Goal: Task Accomplishment & Management: Use online tool/utility

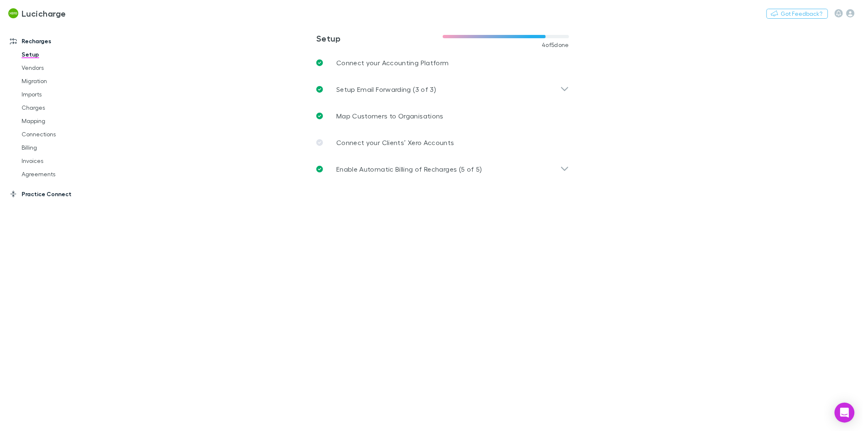
click at [61, 192] on link "Practice Connect" at bounding box center [55, 193] width 106 height 13
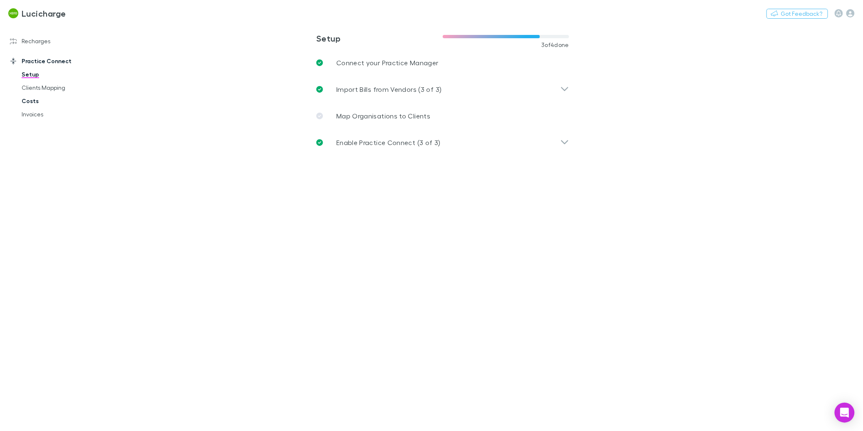
click at [36, 101] on link "Costs" at bounding box center [60, 100] width 94 height 13
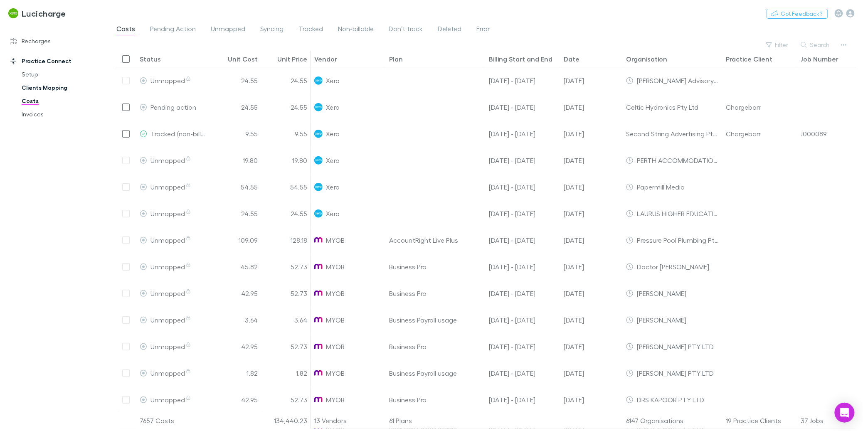
click at [32, 87] on link "Clients Mapping" at bounding box center [60, 87] width 94 height 13
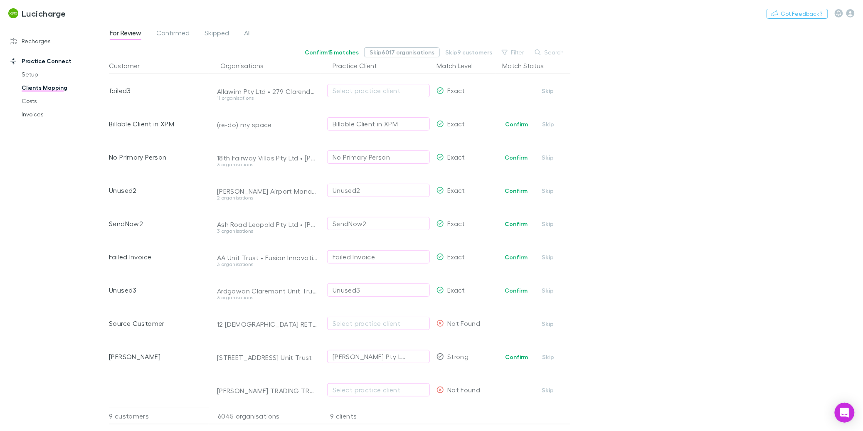
click at [416, 54] on button "Skip 6017 organisations" at bounding box center [402, 52] width 76 height 10
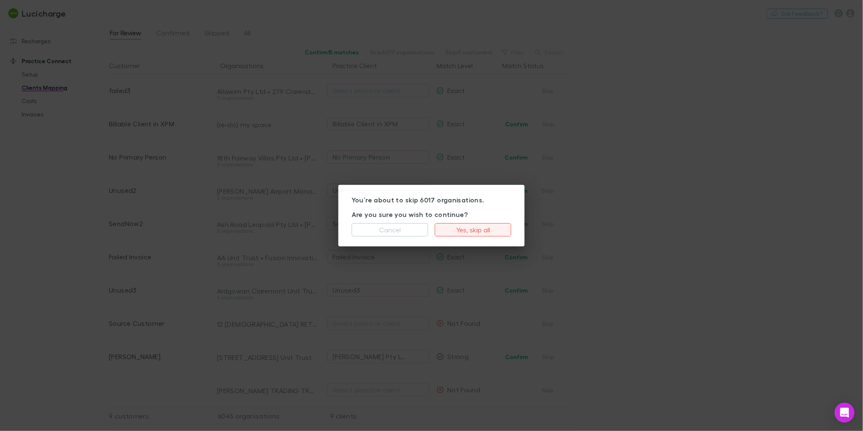
click at [472, 229] on button "Yes, skip all" at bounding box center [473, 229] width 76 height 13
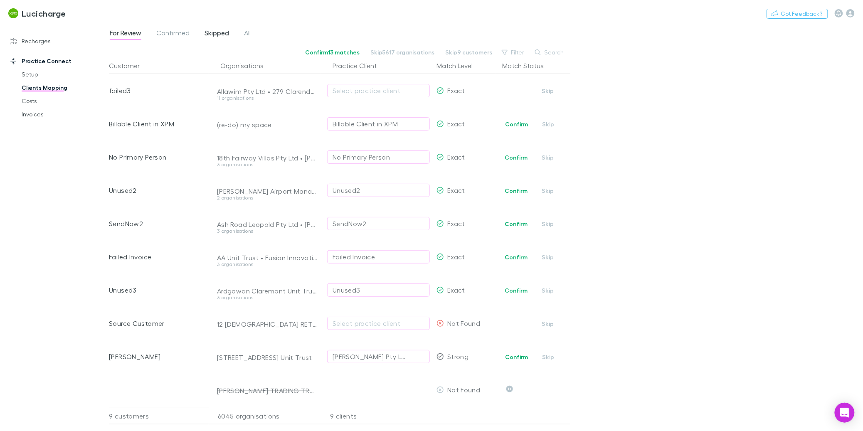
click at [222, 33] on span "Skipped" at bounding box center [216, 34] width 25 height 11
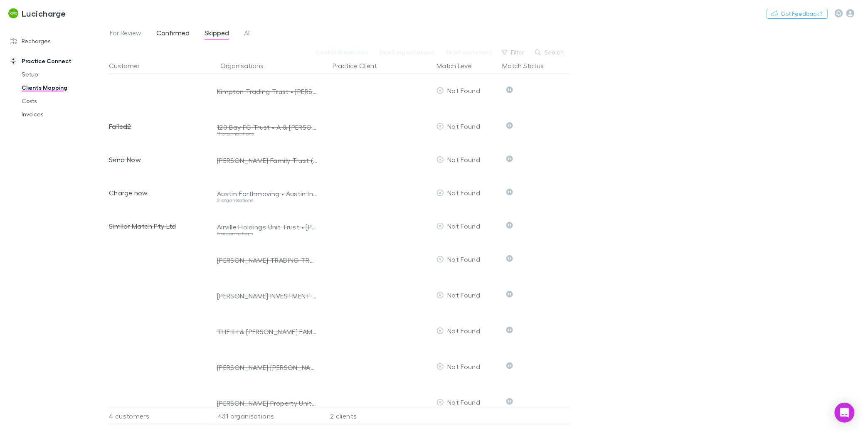
click at [171, 35] on span "Confirmed" at bounding box center [172, 34] width 33 height 11
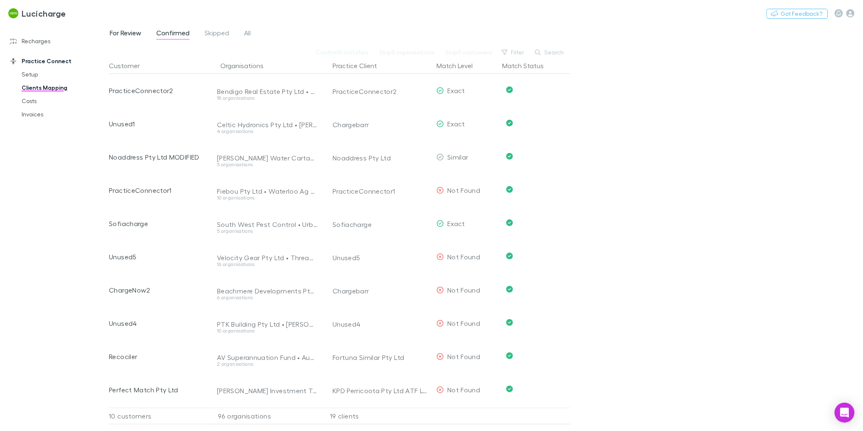
click at [134, 31] on span "For Review" at bounding box center [126, 34] width 32 height 11
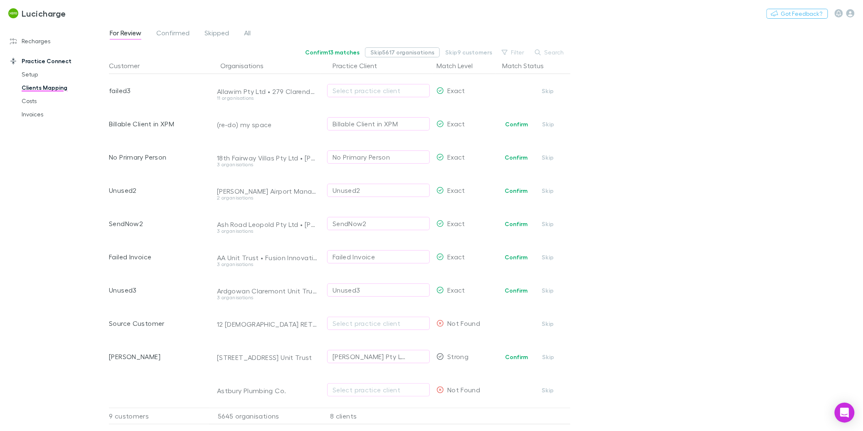
click at [410, 54] on button "Skip 5617 organisations" at bounding box center [402, 52] width 75 height 10
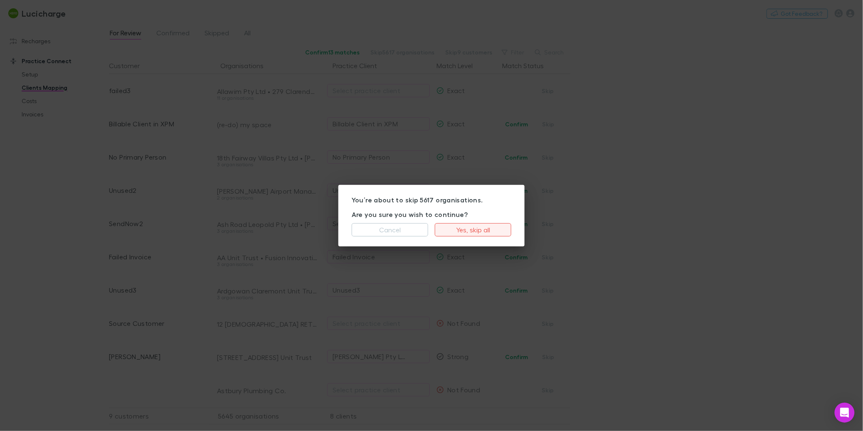
click at [459, 226] on button "Yes, skip all" at bounding box center [473, 229] width 76 height 13
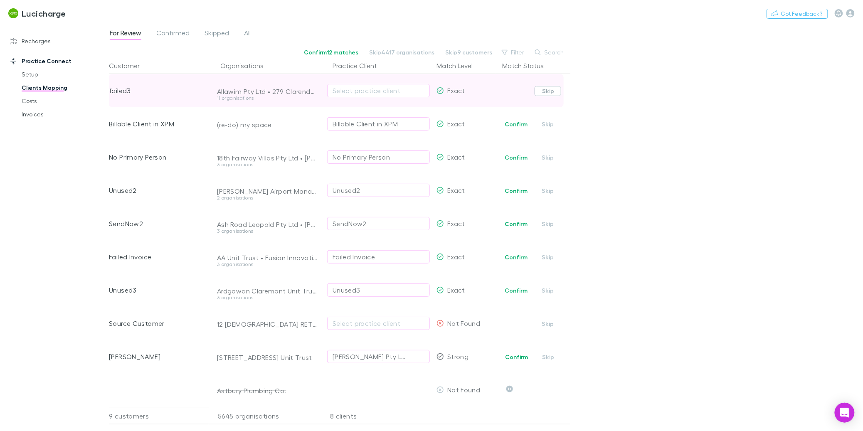
click at [546, 91] on button "Skip" at bounding box center [547, 91] width 27 height 10
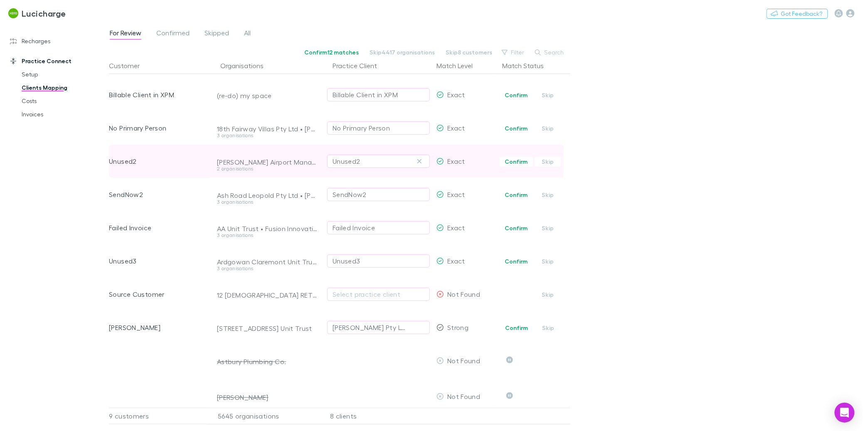
scroll to position [28, 0]
click at [547, 164] on button "Skip" at bounding box center [547, 163] width 27 height 10
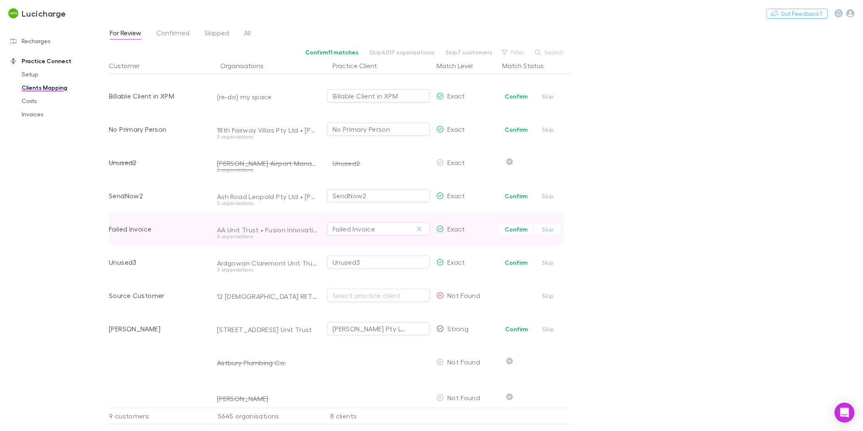
drag, startPoint x: 544, startPoint y: 194, endPoint x: 549, endPoint y: 219, distance: 25.4
click at [544, 194] on button "Skip" at bounding box center [547, 196] width 27 height 10
click at [549, 231] on button "Skip" at bounding box center [547, 229] width 27 height 10
drag, startPoint x: 548, startPoint y: 259, endPoint x: 546, endPoint y: 235, distance: 23.8
click at [548, 259] on button "Skip" at bounding box center [547, 263] width 27 height 10
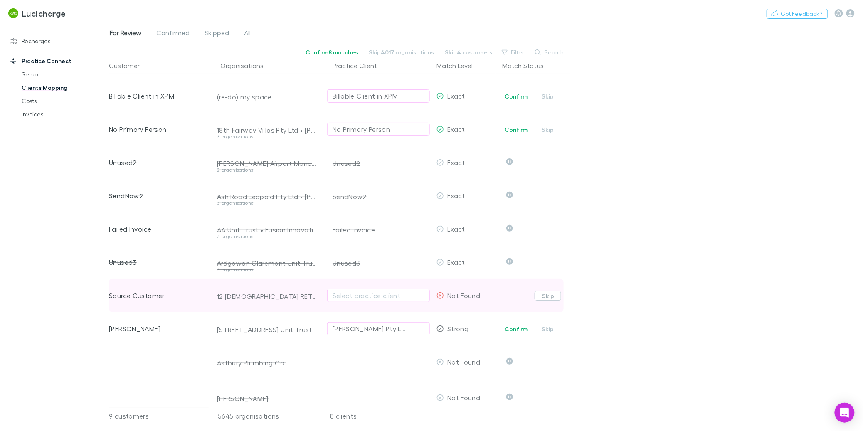
click at [547, 294] on button "Skip" at bounding box center [547, 296] width 27 height 10
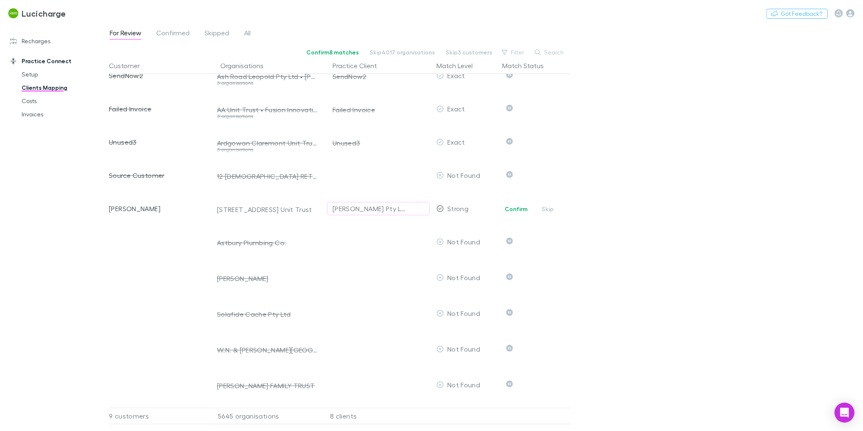
scroll to position [148, 0]
click at [165, 33] on span "Confirmed" at bounding box center [172, 34] width 33 height 11
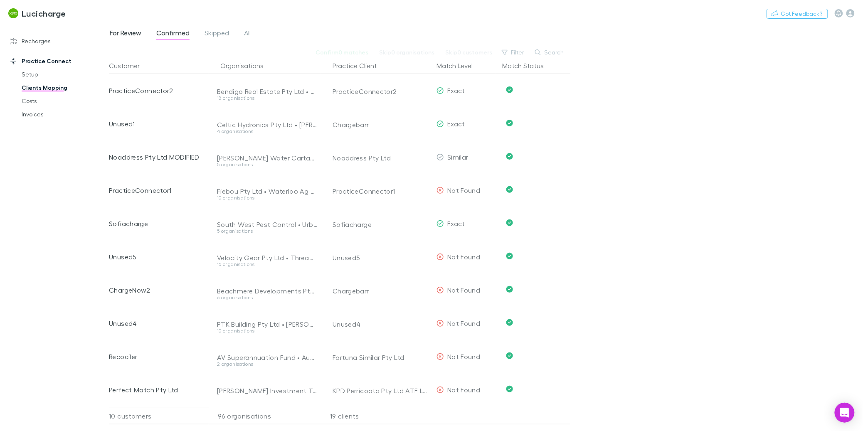
click at [132, 32] on span "For Review" at bounding box center [126, 34] width 32 height 11
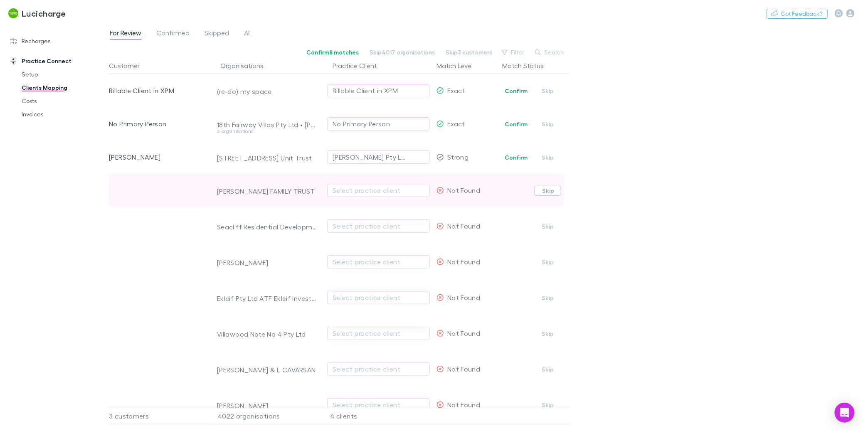
click at [552, 189] on button "Skip" at bounding box center [547, 191] width 27 height 10
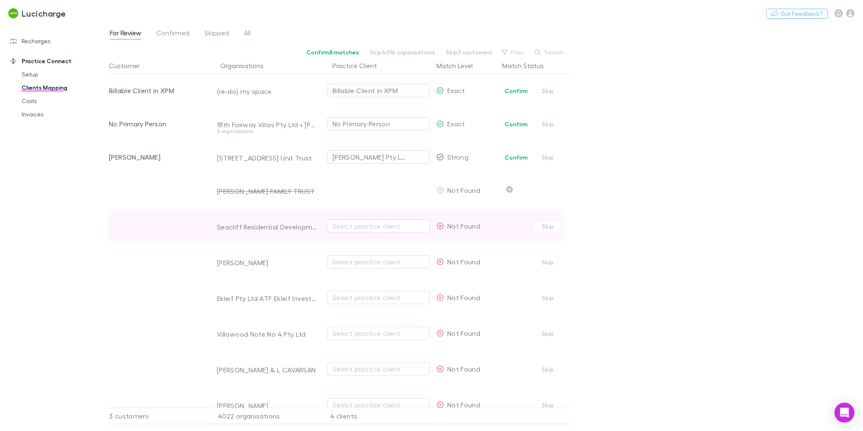
click at [550, 219] on span "Confirm Skip" at bounding box center [534, 225] width 71 height 33
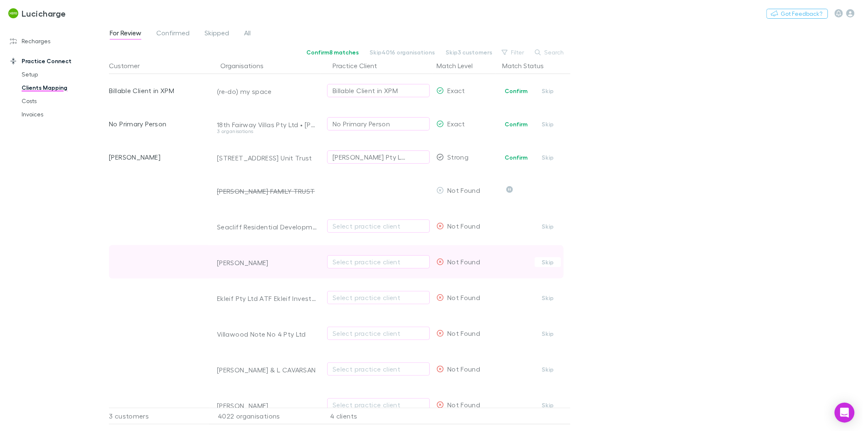
drag, startPoint x: 540, startPoint y: 226, endPoint x: 545, endPoint y: 272, distance: 45.6
click at [540, 226] on button "Skip" at bounding box center [547, 226] width 27 height 10
click at [547, 267] on button "Skip" at bounding box center [547, 262] width 27 height 10
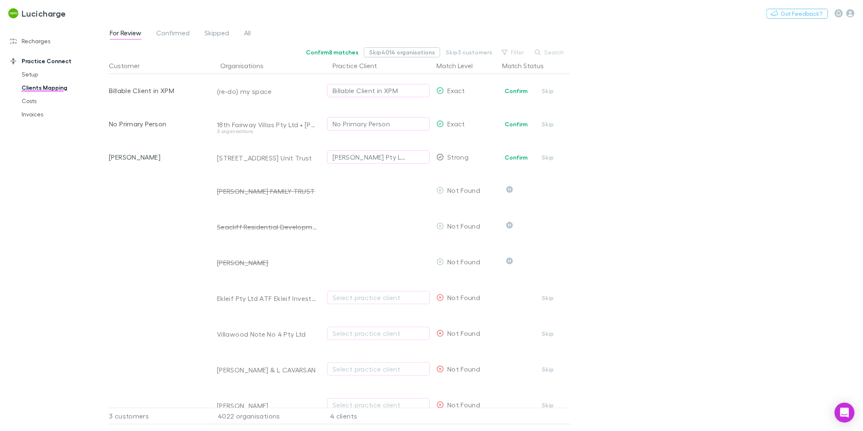
click at [399, 53] on button "Skip 4014 organisations" at bounding box center [402, 52] width 76 height 10
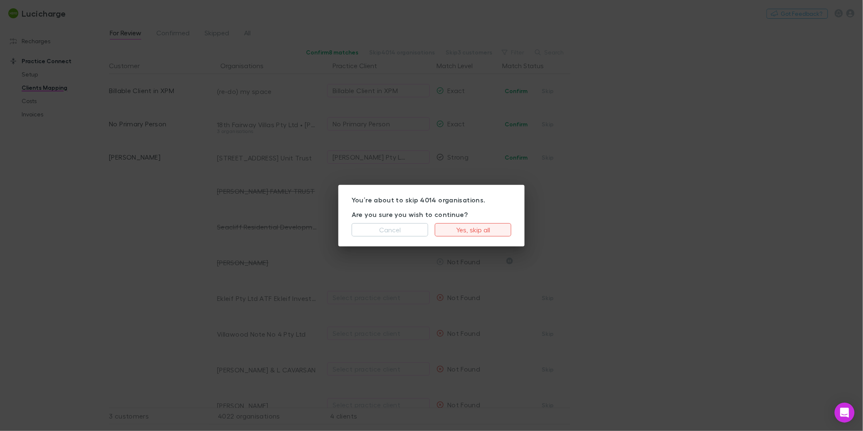
click at [455, 228] on button "Yes, skip all" at bounding box center [473, 229] width 76 height 13
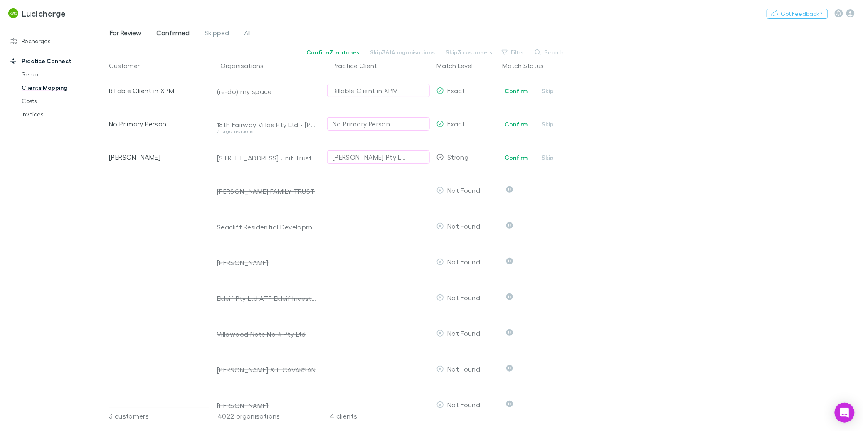
click at [177, 29] on span "Confirmed" at bounding box center [172, 34] width 33 height 11
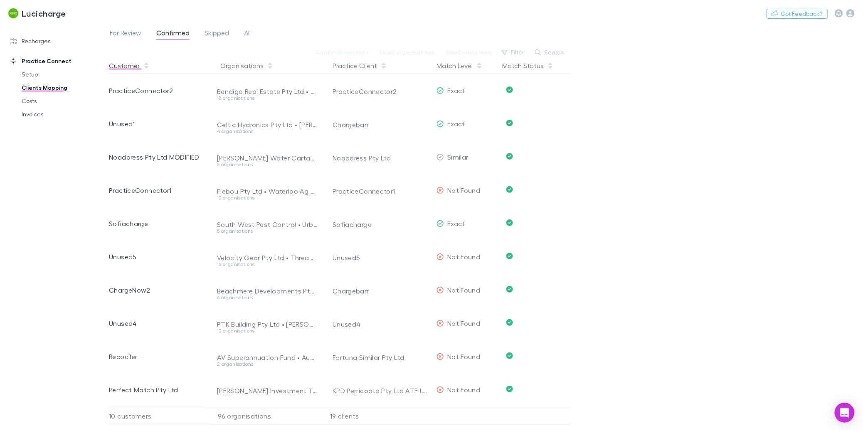
click at [133, 68] on button "Customer" at bounding box center [129, 65] width 41 height 17
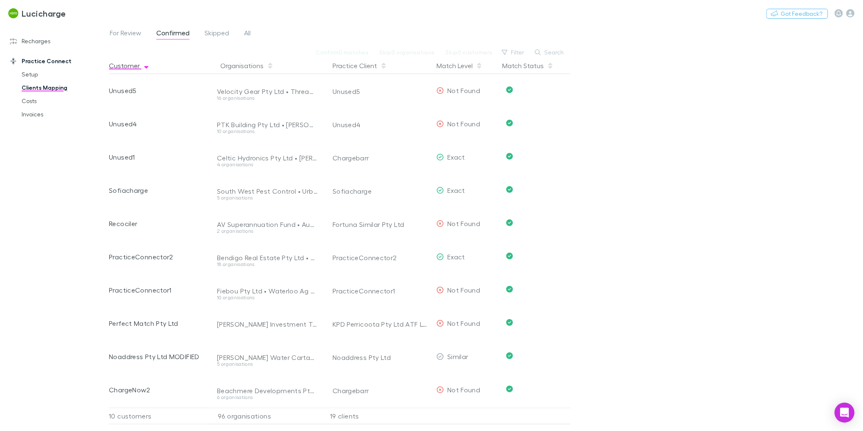
click at [133, 68] on button "Customer" at bounding box center [129, 65] width 41 height 17
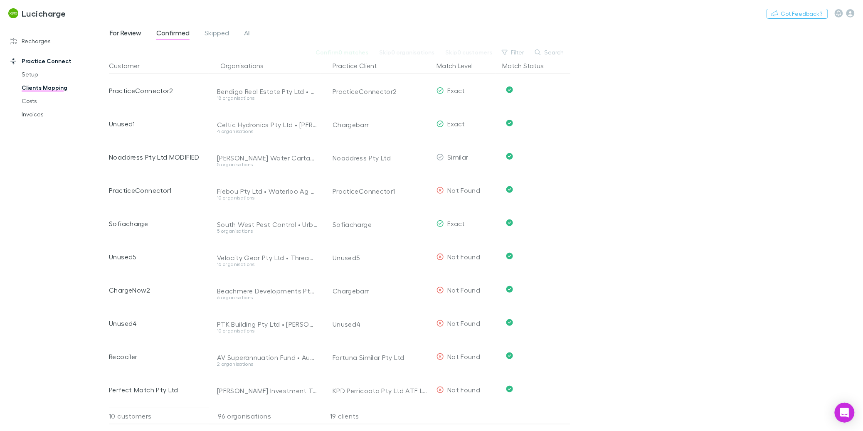
click at [133, 39] on link "For Review" at bounding box center [125, 33] width 33 height 13
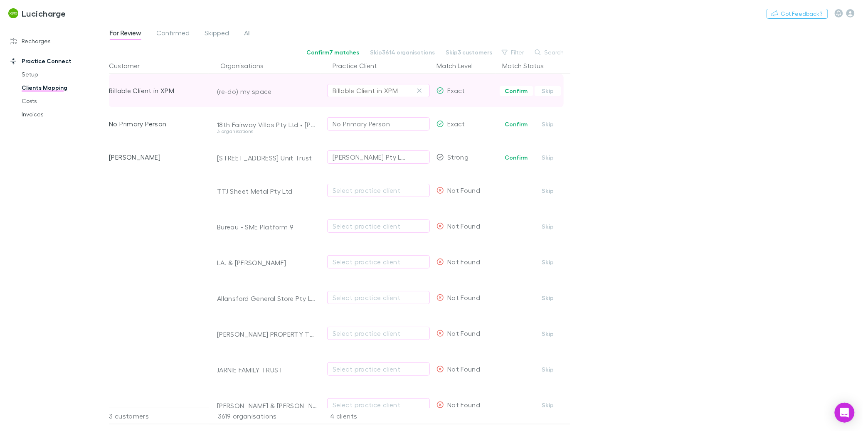
click at [376, 88] on div "Billable Client in XPM" at bounding box center [364, 91] width 65 height 10
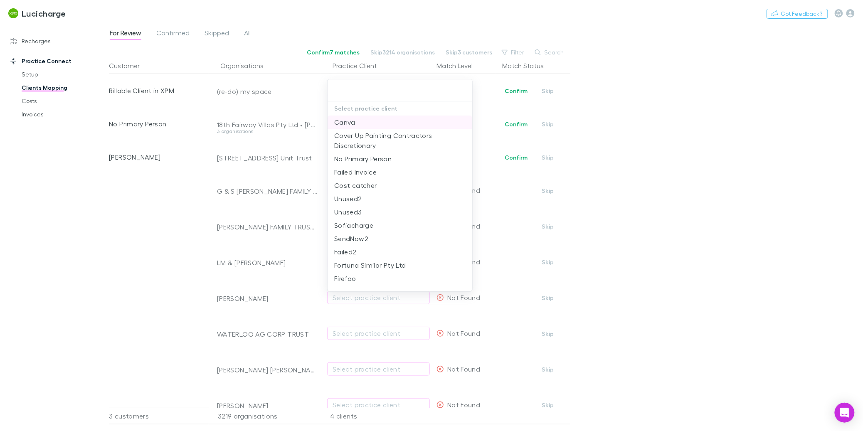
click at [348, 124] on li "Canva" at bounding box center [399, 122] width 145 height 13
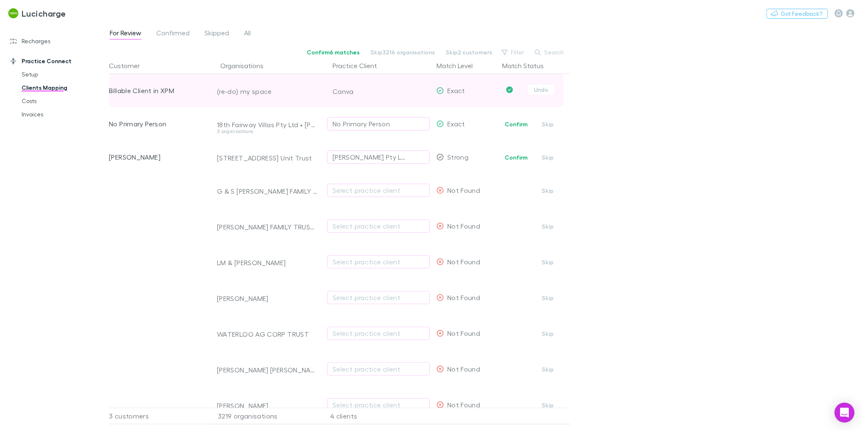
click at [356, 93] on div "Canva" at bounding box center [380, 91] width 97 height 33
click at [546, 87] on button "Undo" at bounding box center [541, 90] width 27 height 10
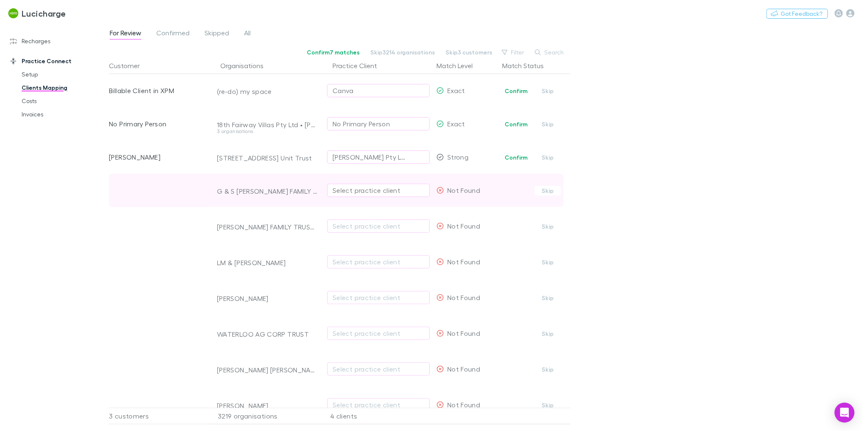
click at [364, 186] on div "Select practice client" at bounding box center [378, 190] width 92 height 10
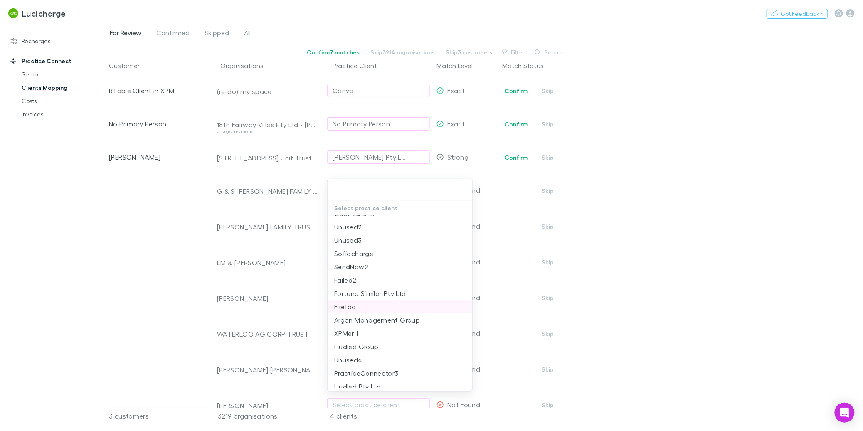
scroll to position [73, 0]
click at [367, 306] on li "Firefoo" at bounding box center [399, 304] width 145 height 13
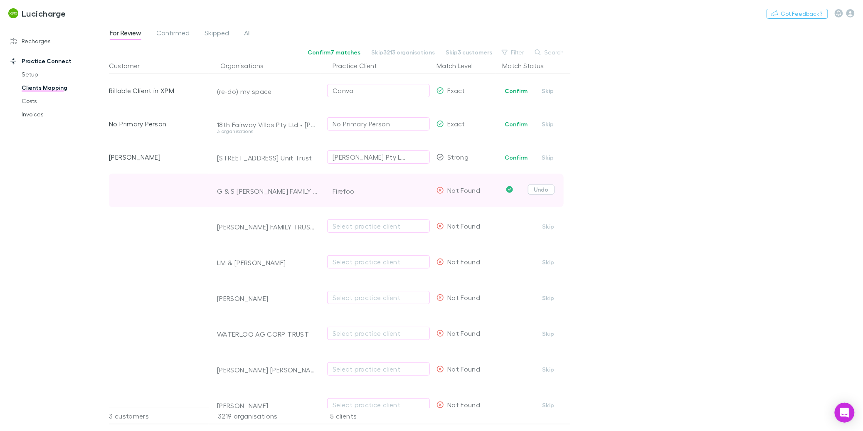
click at [535, 189] on button "Undo" at bounding box center [541, 189] width 27 height 10
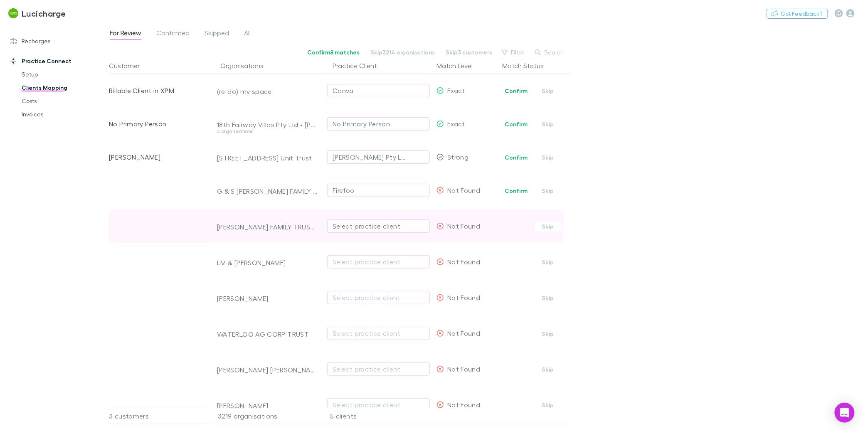
click at [392, 230] on div "Select practice client" at bounding box center [378, 226] width 92 height 10
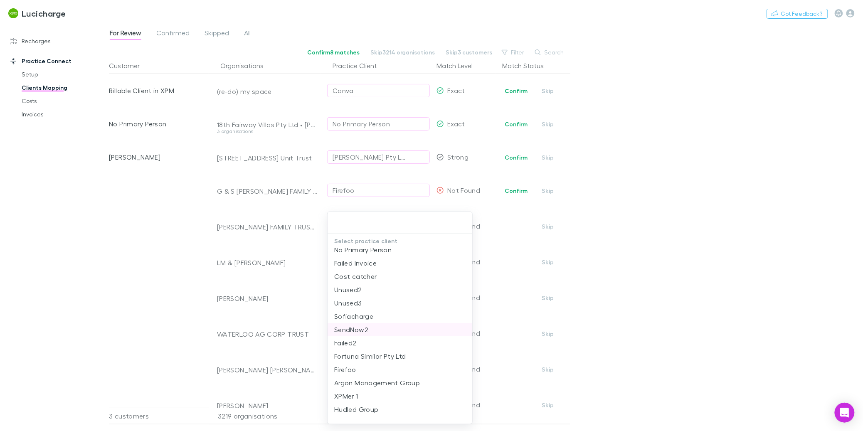
scroll to position [57, 0]
click at [371, 367] on li "Argon Management Group" at bounding box center [399, 367] width 145 height 13
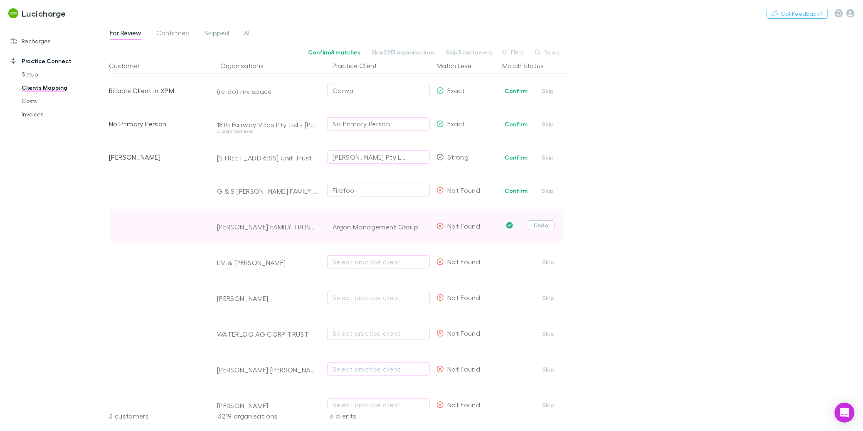
click at [544, 228] on button "Undo" at bounding box center [541, 225] width 27 height 10
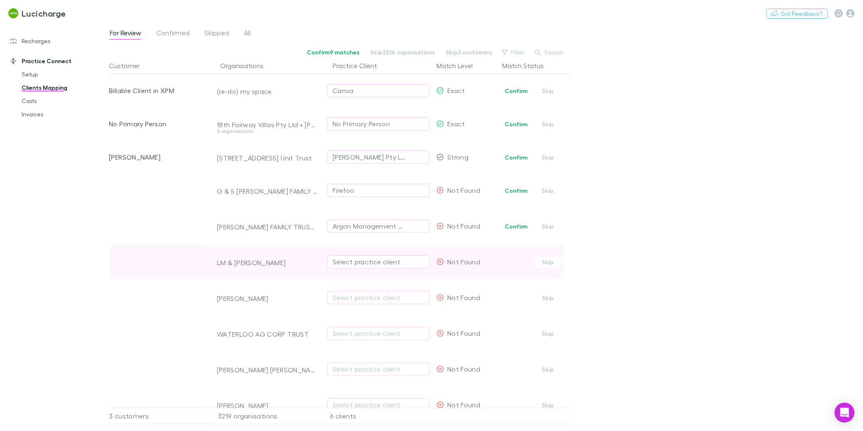
click at [411, 264] on div "Select practice client" at bounding box center [378, 262] width 92 height 10
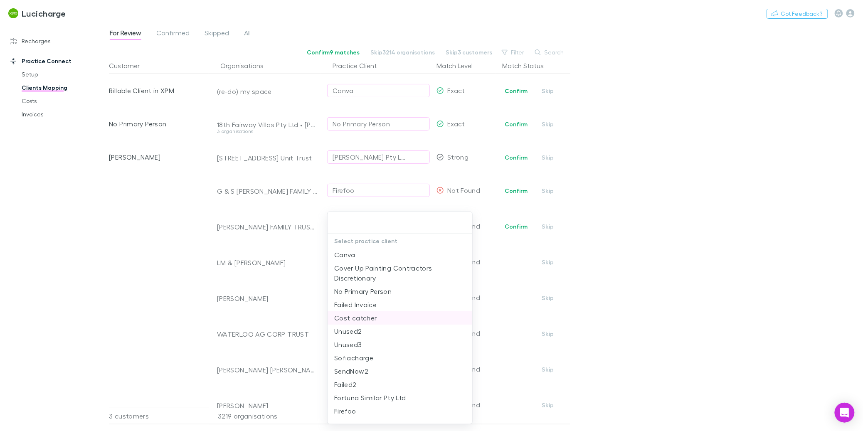
scroll to position [103, 0]
click at [388, 386] on li "Hudled Pty Ltd" at bounding box center [399, 387] width 145 height 13
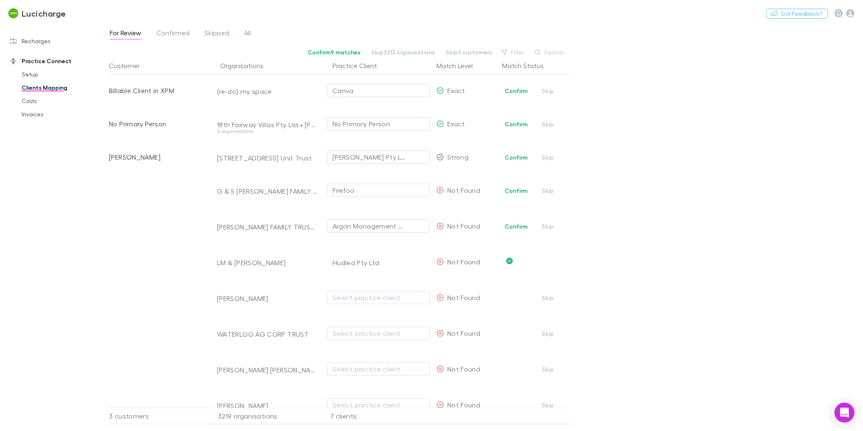
click at [658, 223] on div "For Review Confirmed Skipped All Confirm 9 matches Skip 3213 organisations Skip…" at bounding box center [486, 227] width 754 height 408
click at [177, 34] on span "Confirmed" at bounding box center [172, 34] width 33 height 11
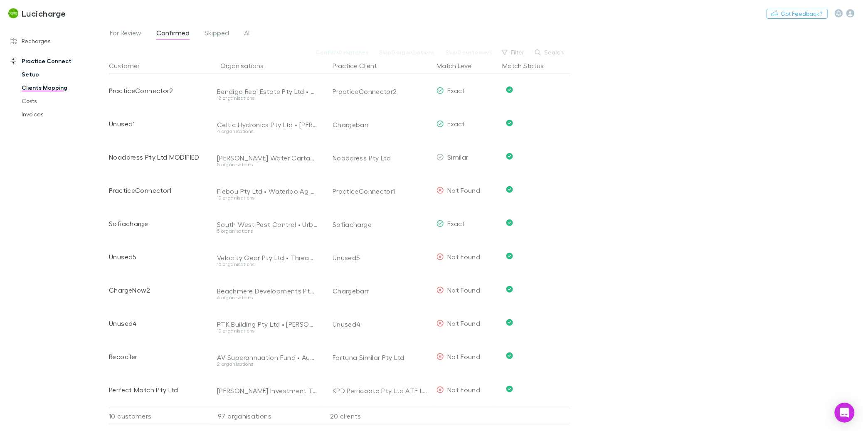
click at [23, 76] on link "Setup" at bounding box center [60, 74] width 94 height 13
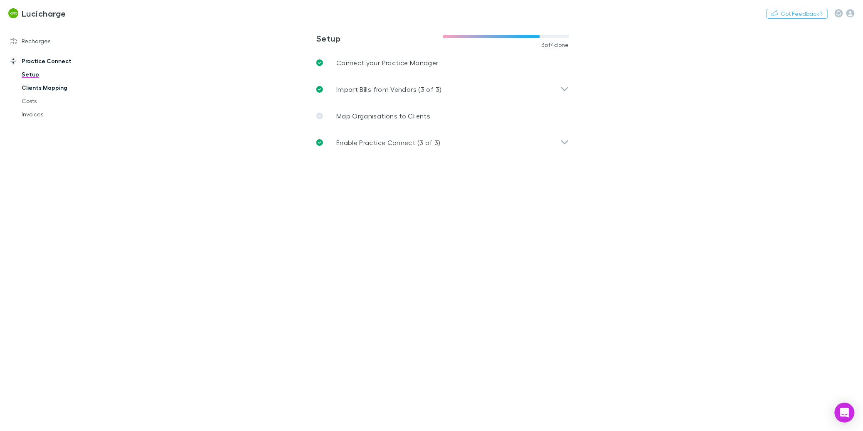
click at [37, 84] on link "Clients Mapping" at bounding box center [60, 87] width 94 height 13
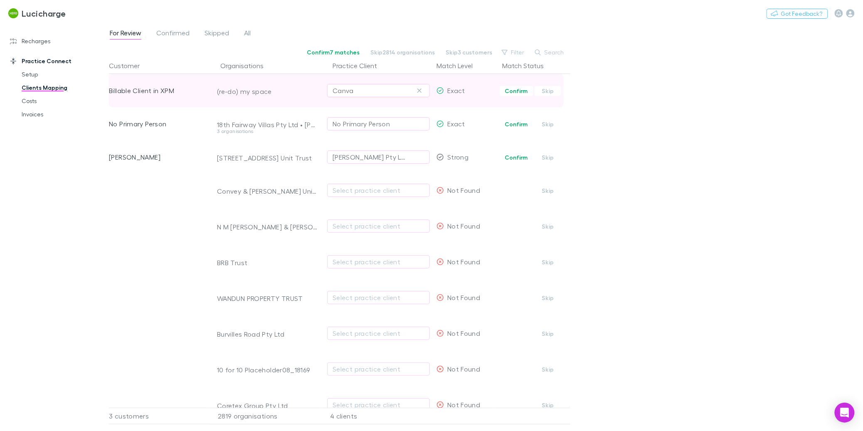
click at [354, 94] on div "Canva" at bounding box center [378, 91] width 92 height 10
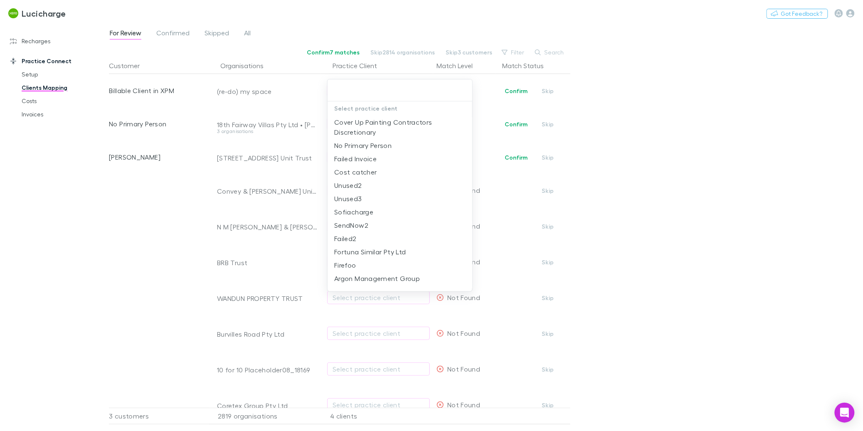
click at [744, 115] on div at bounding box center [431, 215] width 863 height 431
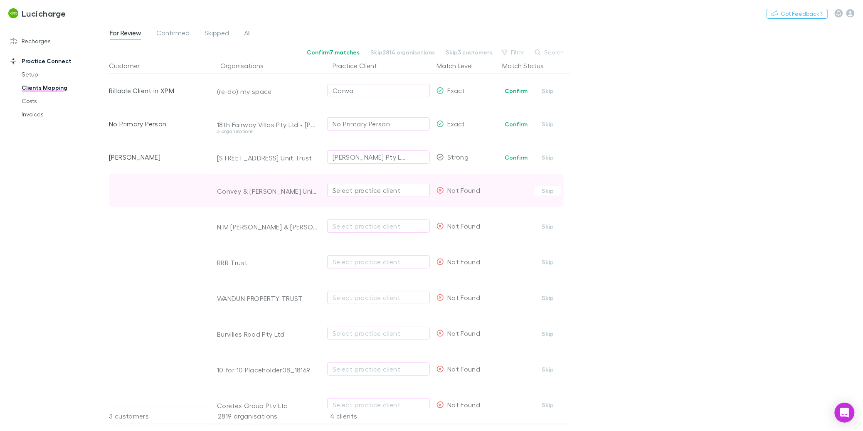
click at [369, 189] on div "Select practice client" at bounding box center [378, 190] width 92 height 10
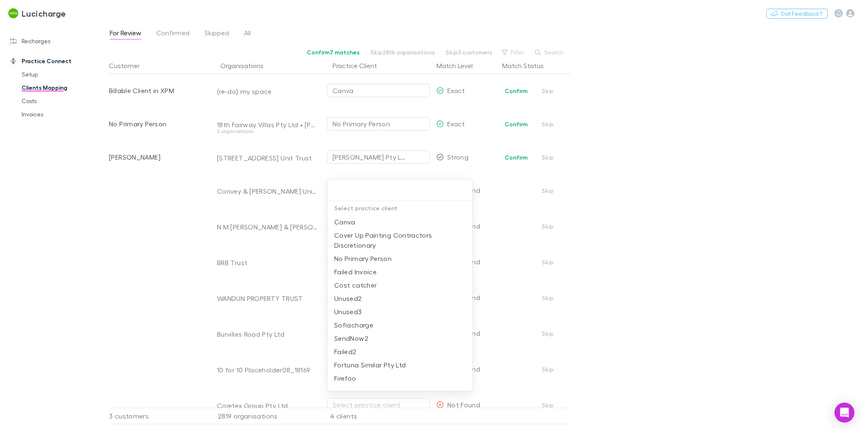
drag, startPoint x: 375, startPoint y: 286, endPoint x: 373, endPoint y: 280, distance: 6.2
click at [375, 286] on li "Cost catcher" at bounding box center [399, 284] width 145 height 13
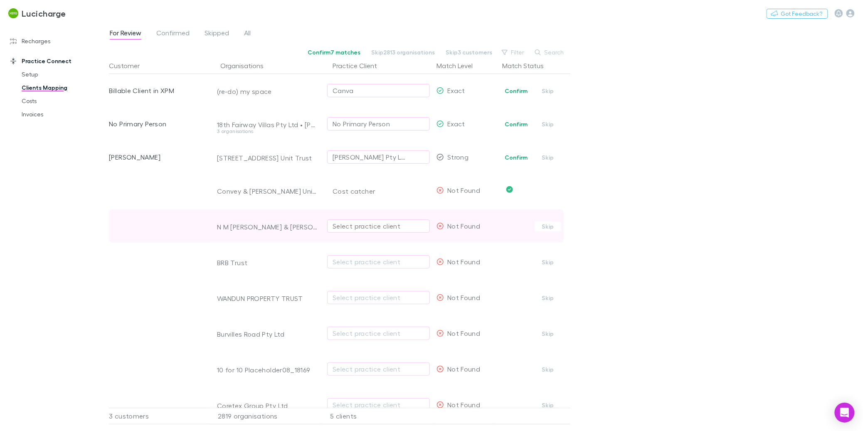
click at [367, 224] on div "Select practice client" at bounding box center [378, 226] width 92 height 10
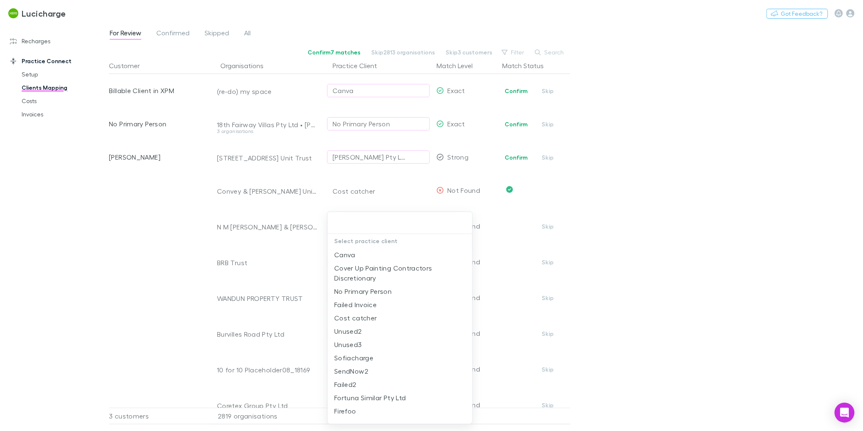
click at [396, 190] on div at bounding box center [431, 215] width 863 height 431
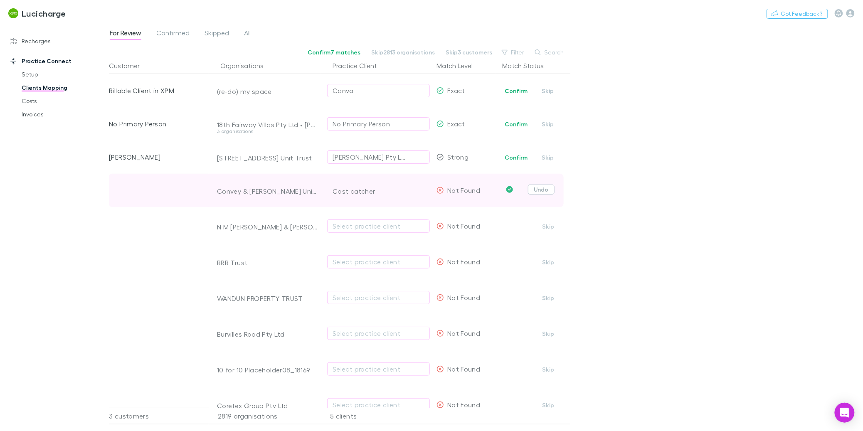
click at [539, 190] on button "Undo" at bounding box center [541, 189] width 27 height 10
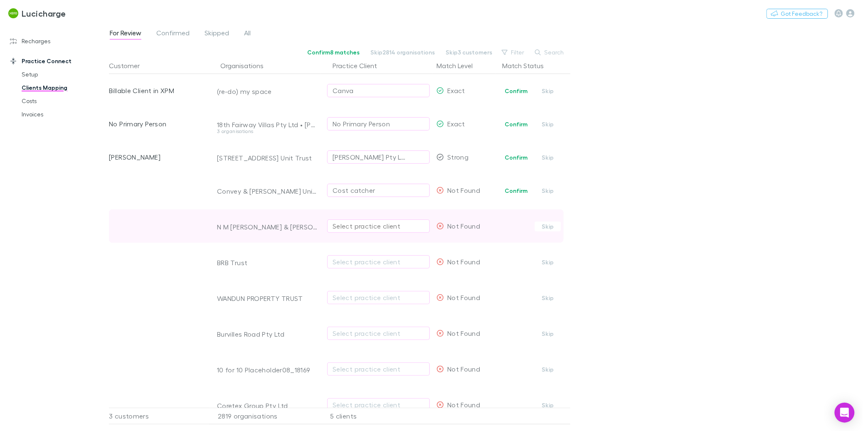
click at [390, 223] on div "Select practice client" at bounding box center [378, 226] width 92 height 10
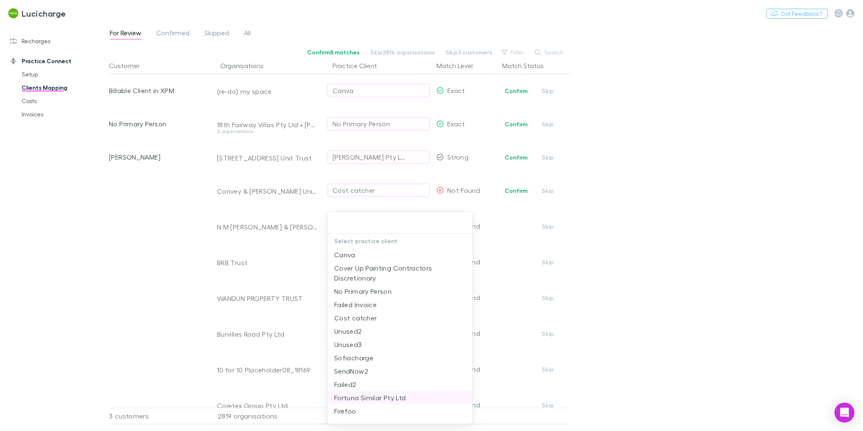
click at [399, 394] on li "Fortuna Similar Pty Ltd" at bounding box center [399, 397] width 145 height 13
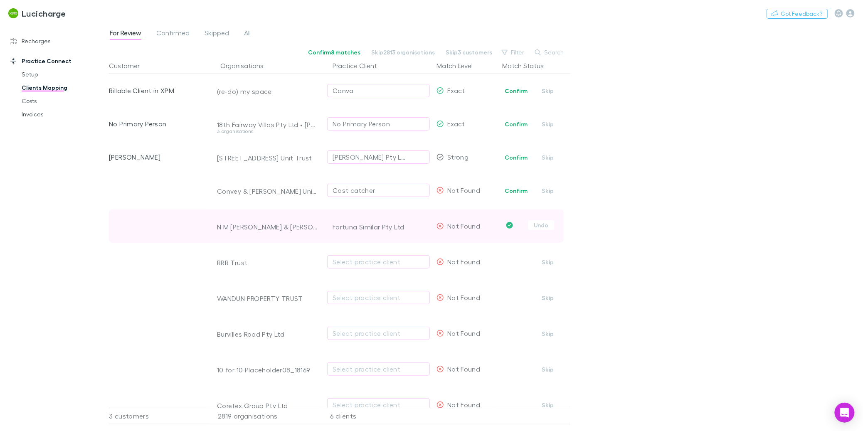
click at [554, 224] on div "Undo" at bounding box center [534, 225] width 71 height 10
click at [551, 224] on button "Undo" at bounding box center [541, 225] width 27 height 10
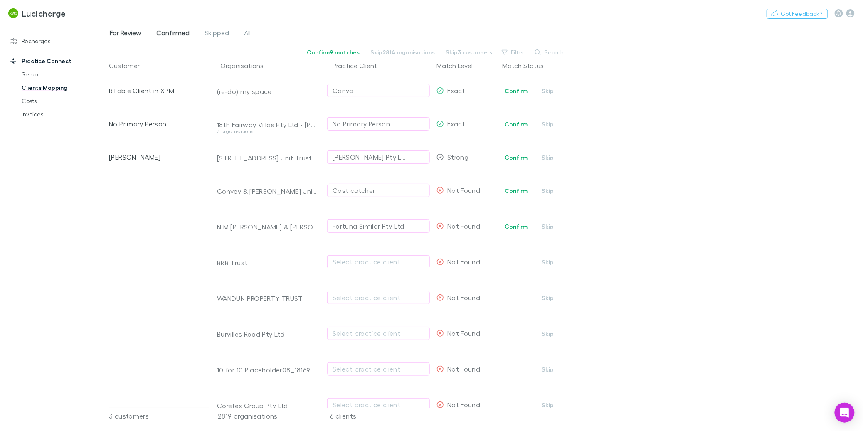
click at [175, 34] on span "Confirmed" at bounding box center [172, 34] width 33 height 11
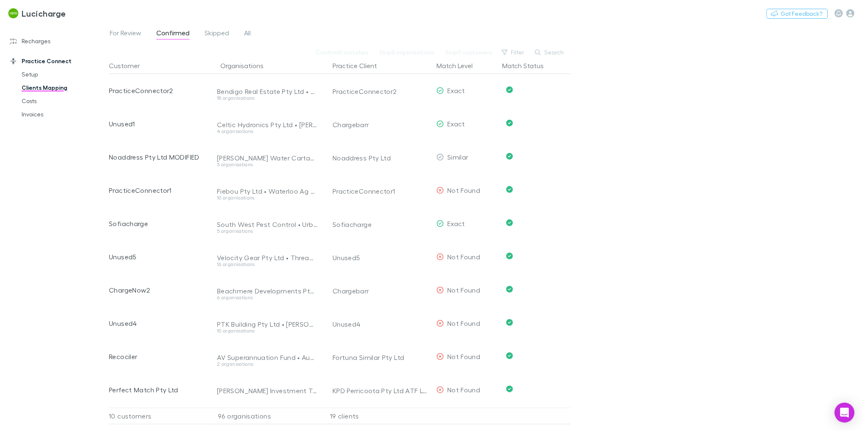
click at [138, 33] on span "For Review" at bounding box center [126, 34] width 32 height 11
